Goal: Task Accomplishment & Management: Use online tool/utility

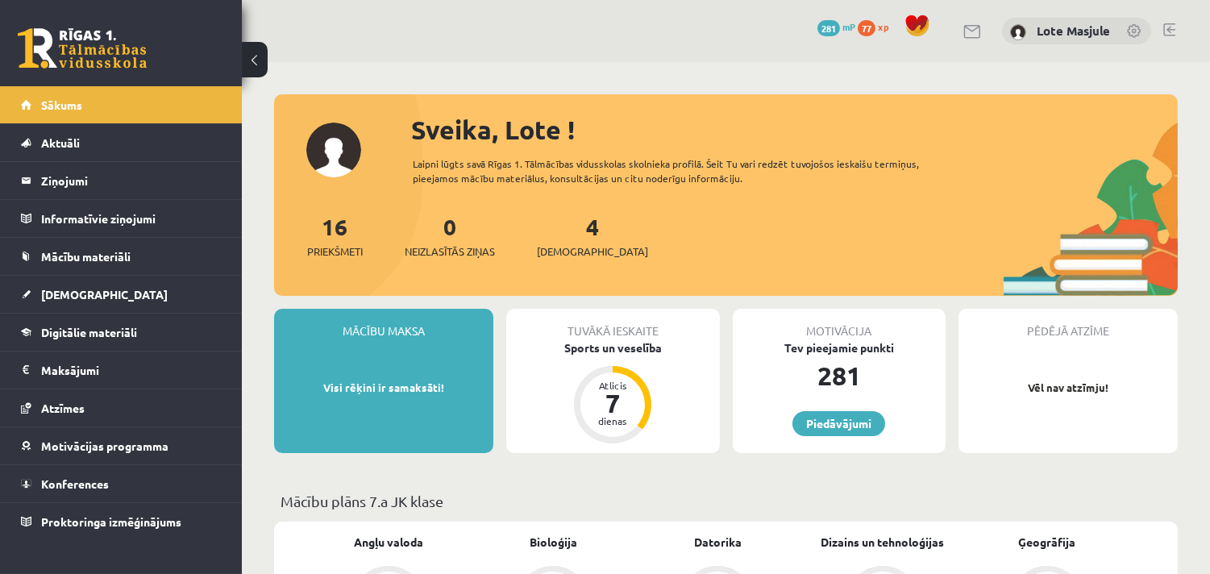
click at [864, 34] on span "77" at bounding box center [866, 28] width 18 height 16
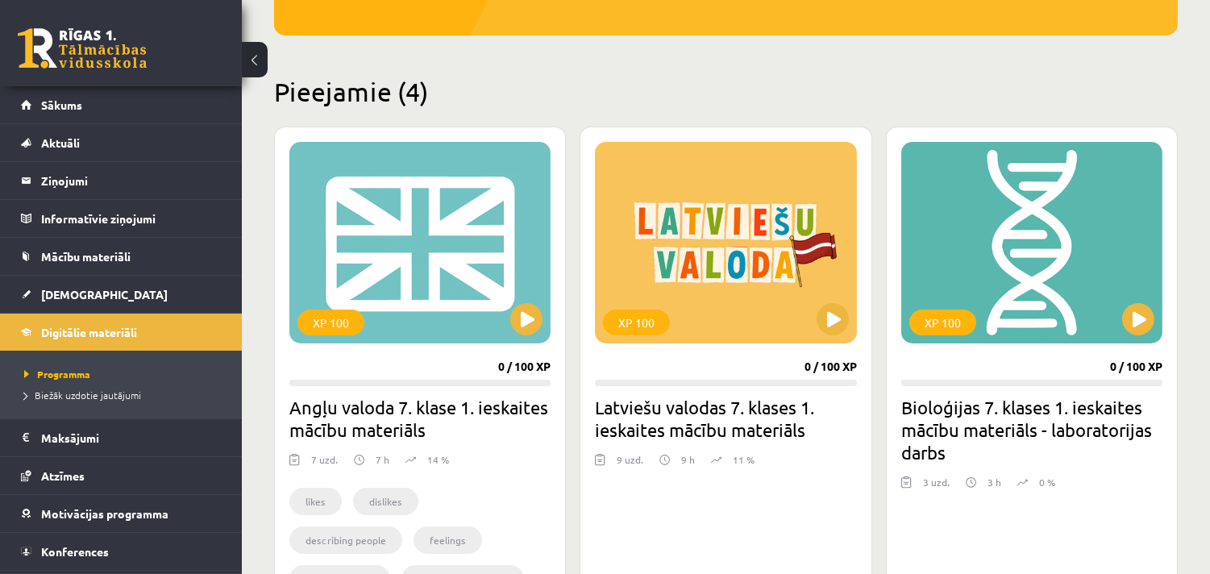
scroll to position [317, 0]
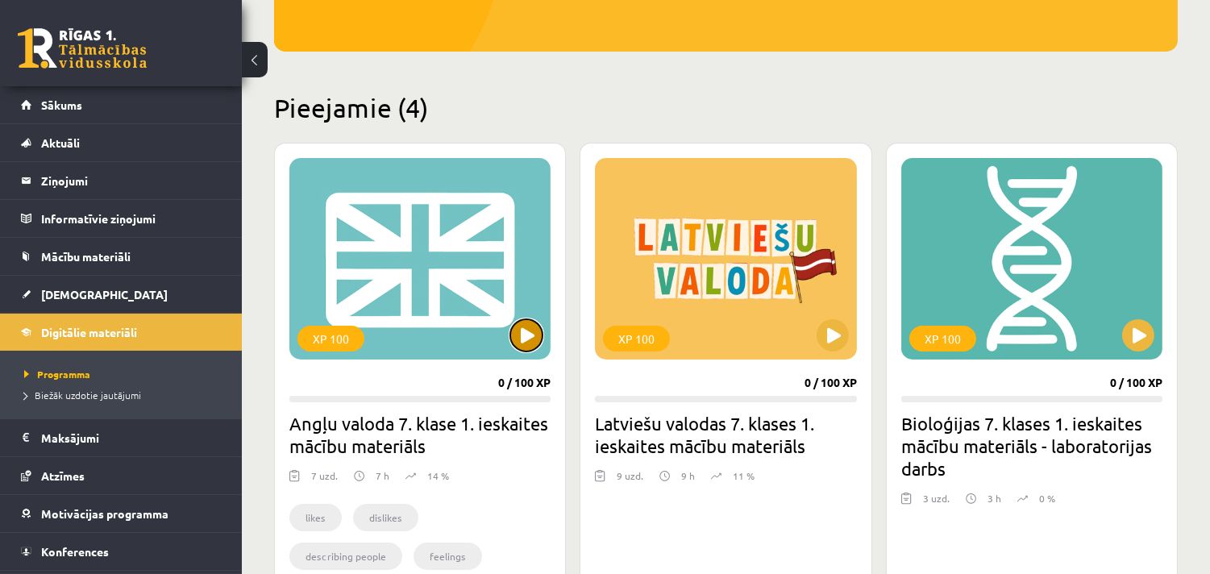
click at [521, 330] on button at bounding box center [526, 335] width 32 height 32
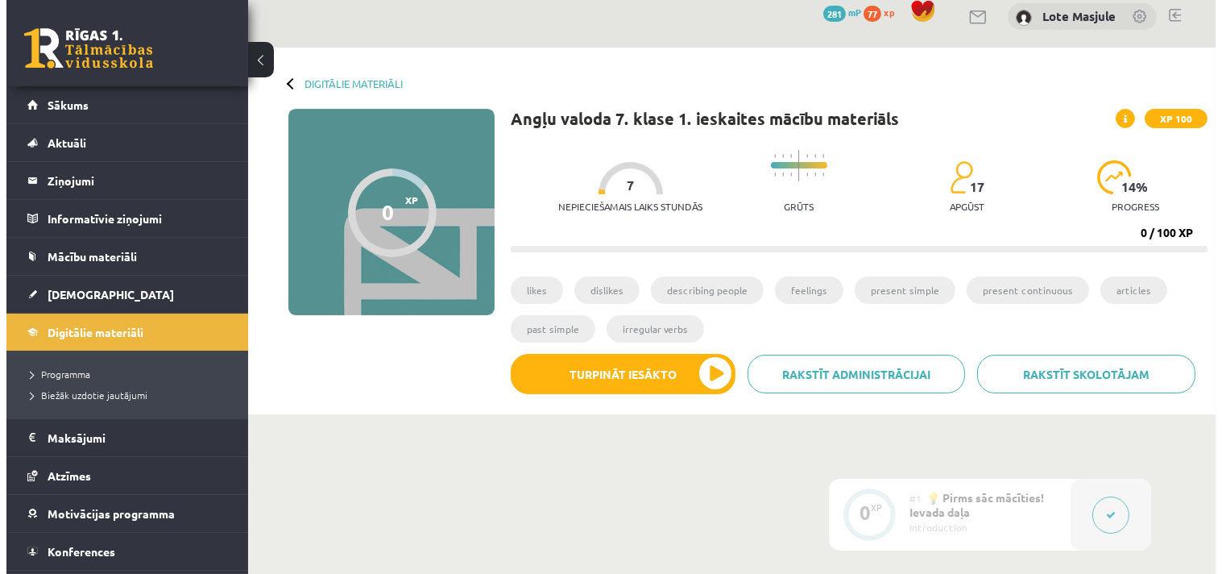
scroll to position [26, 0]
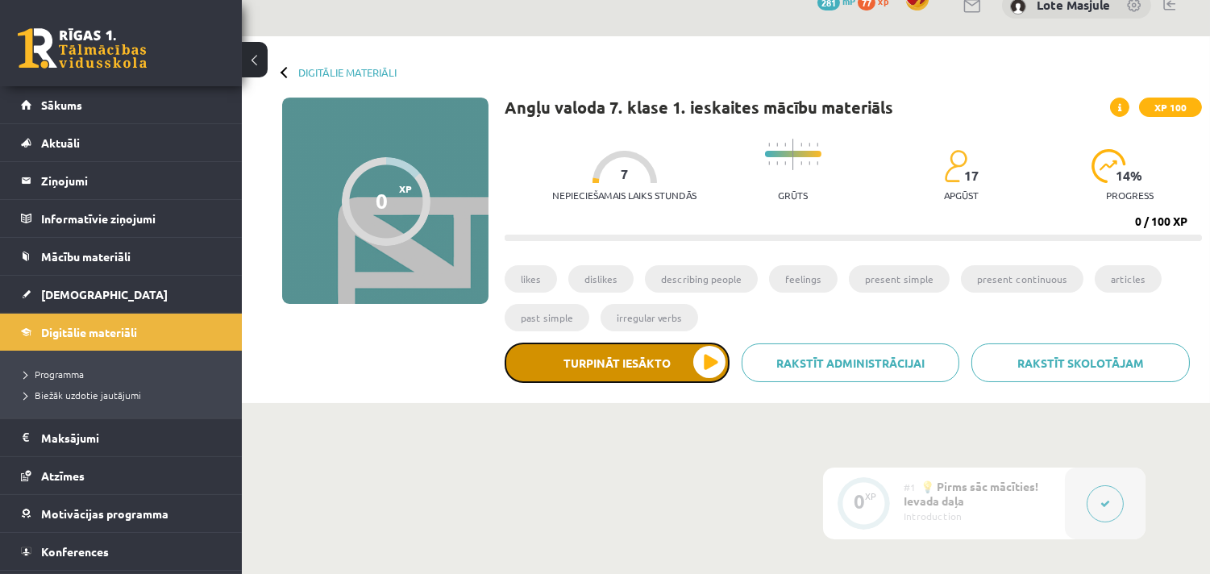
click at [698, 365] on button "Turpināt iesākto" at bounding box center [616, 362] width 225 height 40
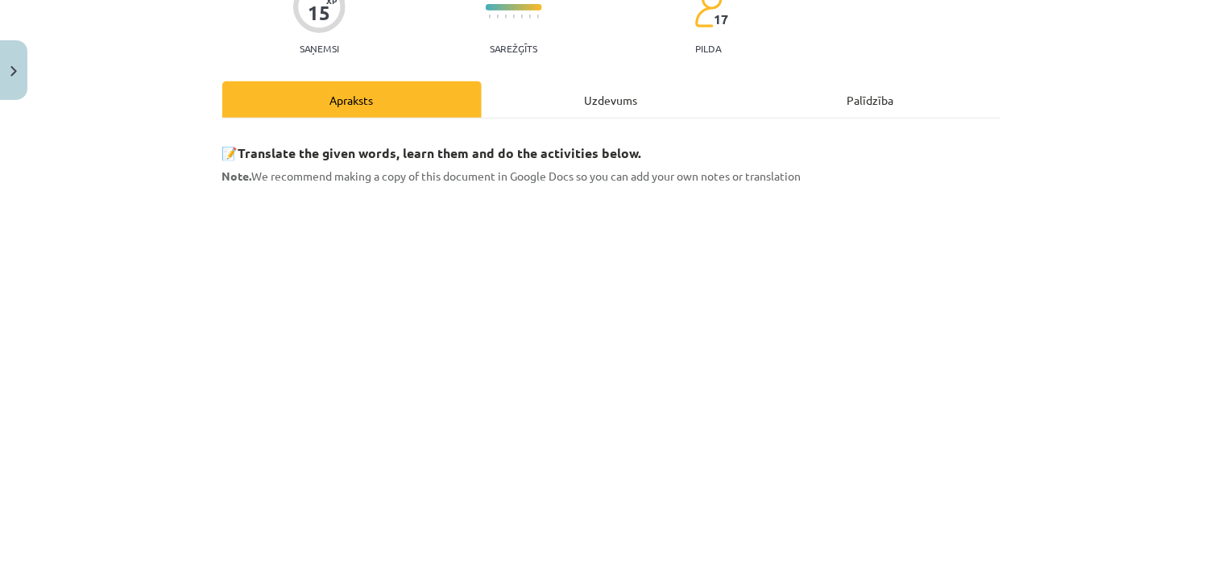
scroll to position [153, 0]
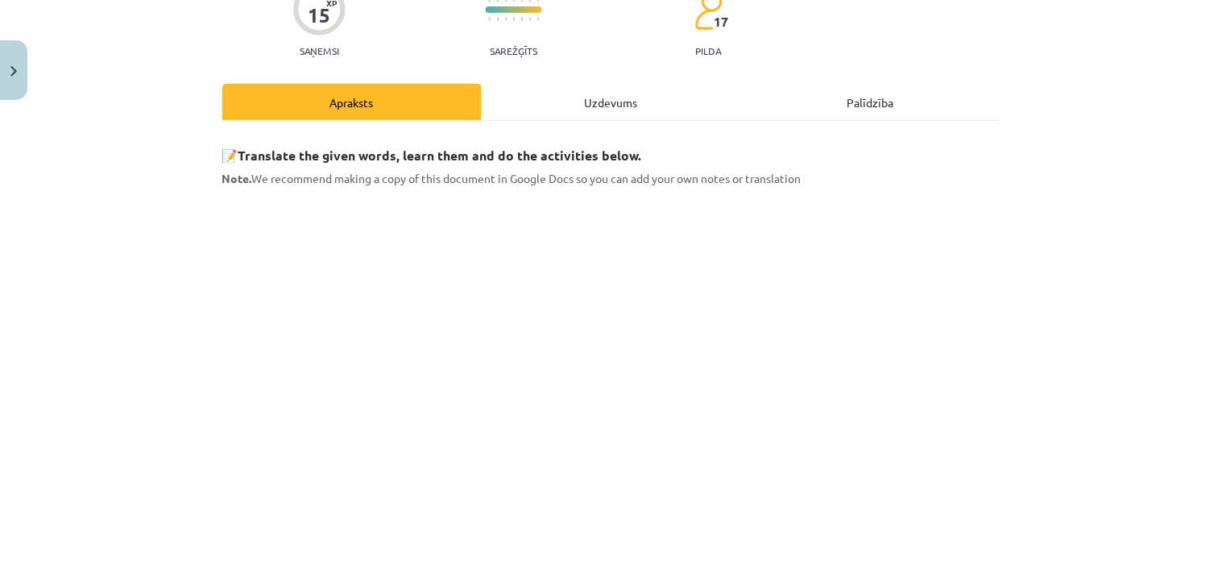
click at [1078, 373] on div "Mācību tēma: Angļu valoda 7. klase 1. ieskaites mācību materiāls #2 🔤 Topic 1. …" at bounding box center [611, 287] width 1222 height 574
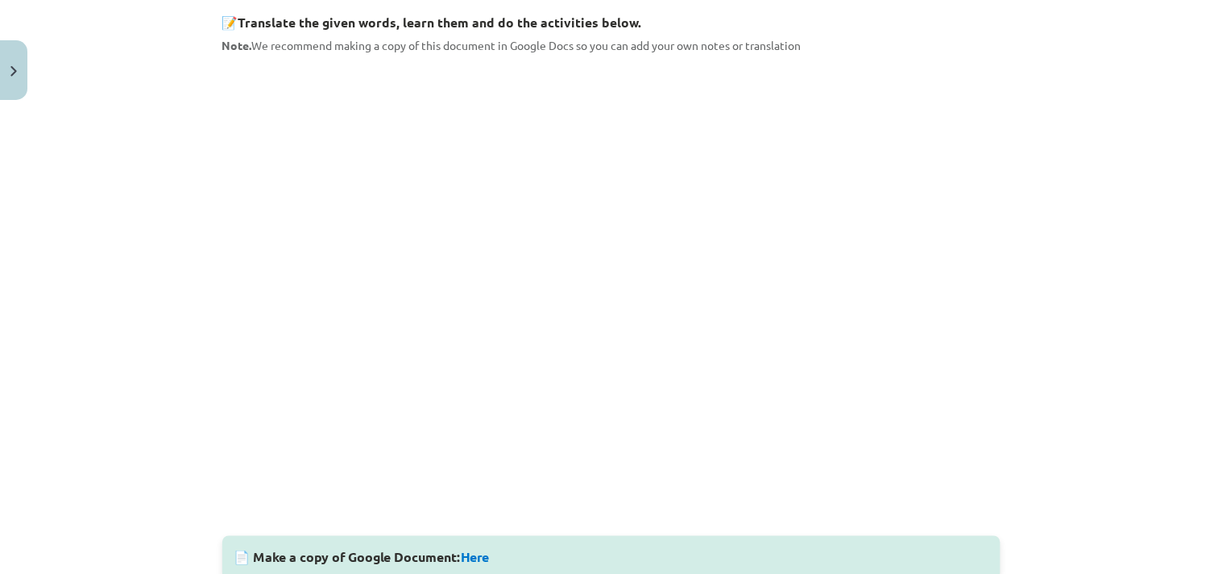
scroll to position [288, 0]
